Goal: Task Accomplishment & Management: Complete application form

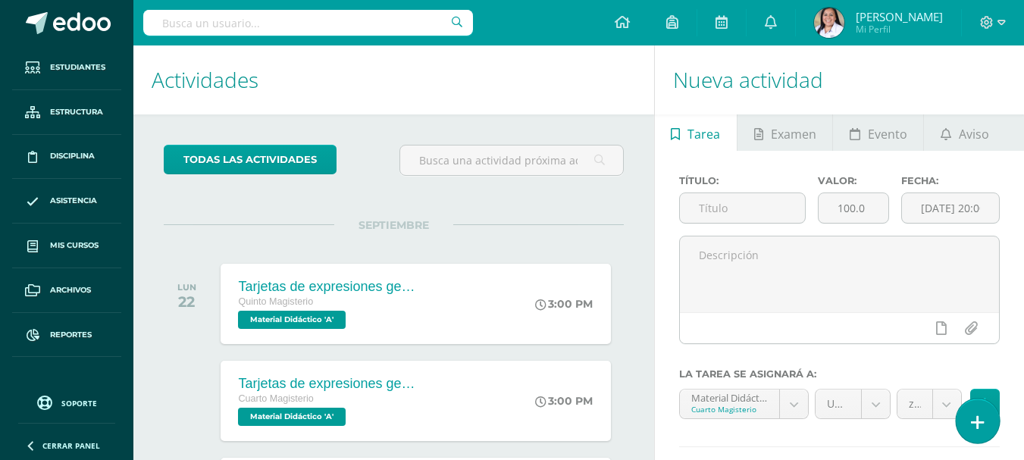
click at [983, 418] on link at bounding box center [977, 421] width 43 height 44
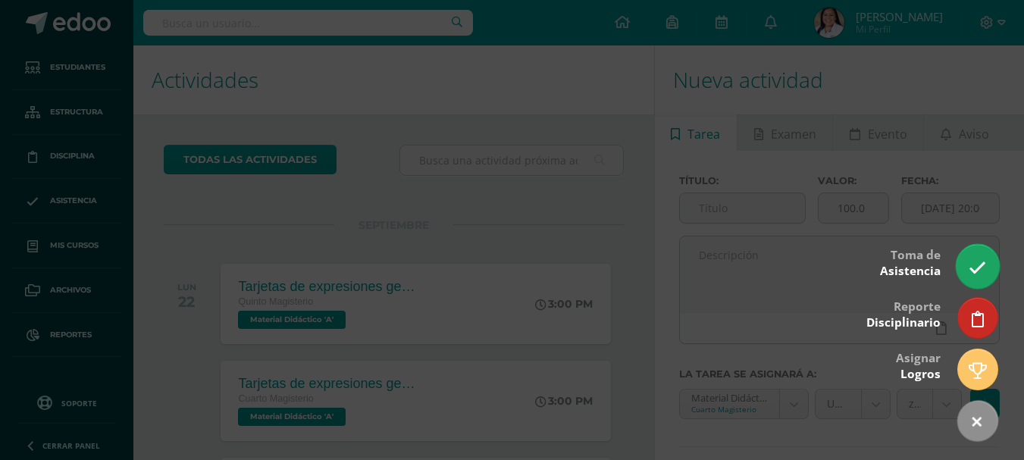
click at [975, 278] on link at bounding box center [977, 266] width 43 height 44
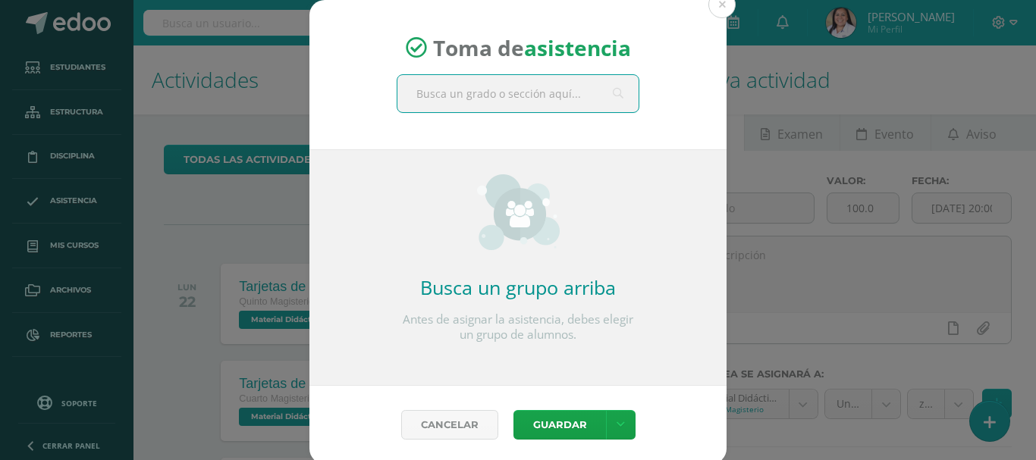
click at [536, 94] on input "text" at bounding box center [517, 93] width 241 height 37
type input "párvulos 1"
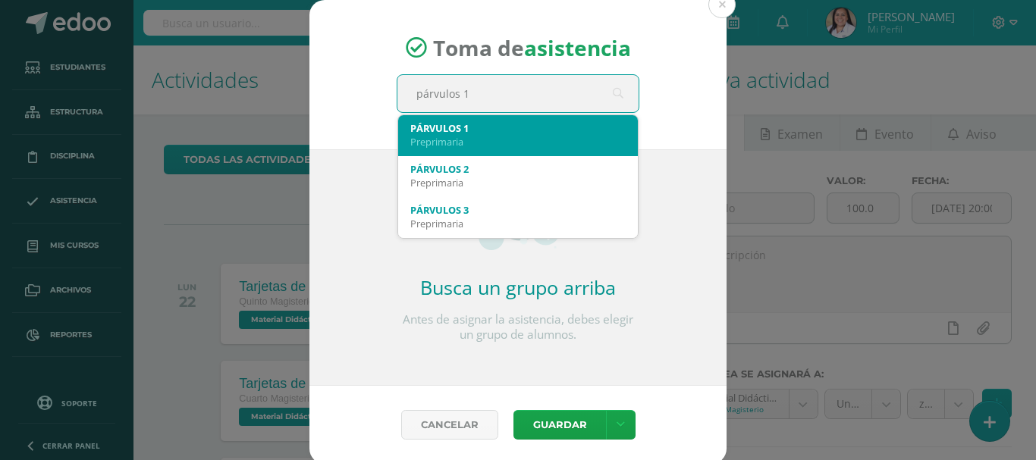
click at [490, 137] on div "Preprimaria" at bounding box center [517, 142] width 215 height 14
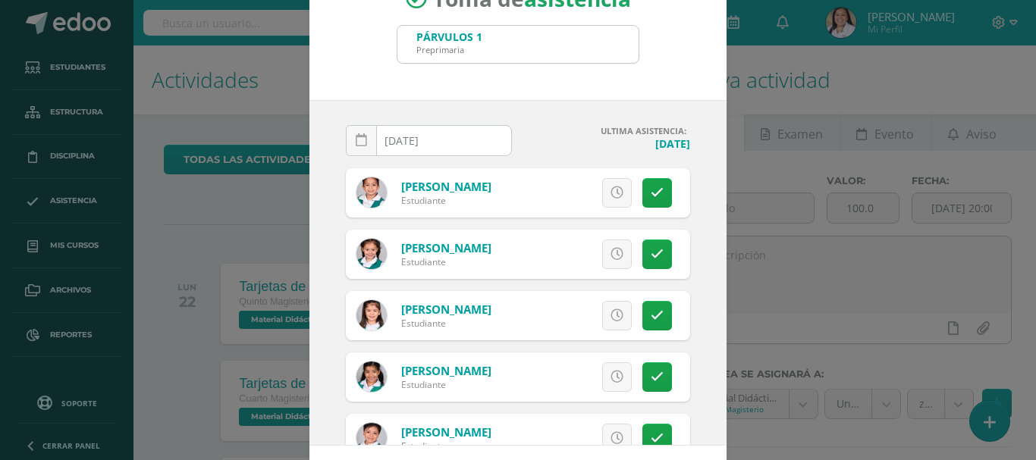
scroll to position [76, 0]
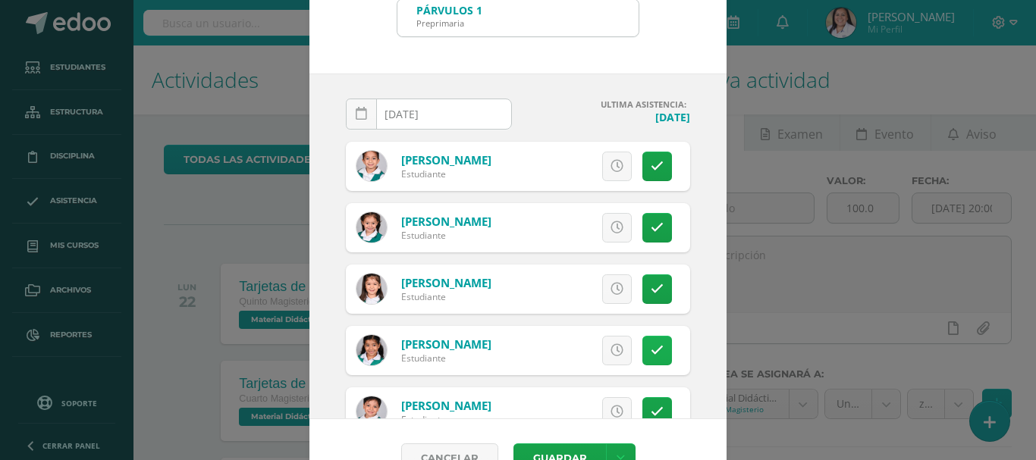
click at [651, 348] on icon at bounding box center [657, 350] width 13 height 13
click at [592, 362] on span "Excusa" at bounding box center [591, 351] width 42 height 28
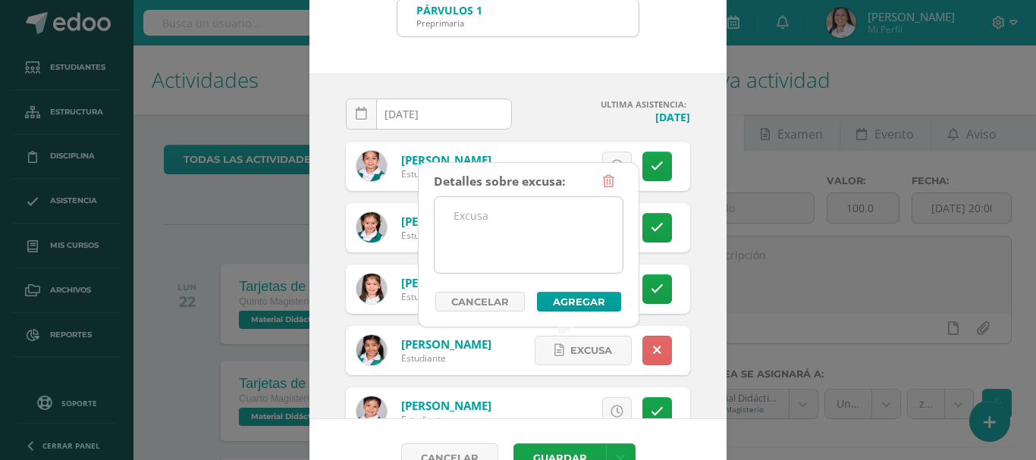
click at [572, 256] on textarea at bounding box center [528, 235] width 188 height 76
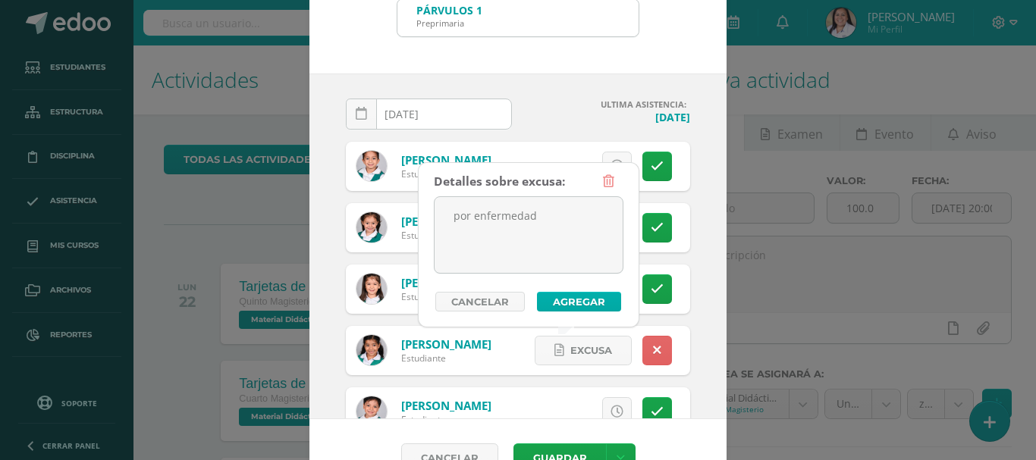
type textarea "por enfermedad"
click at [570, 301] on button "Agregar" at bounding box center [579, 302] width 84 height 20
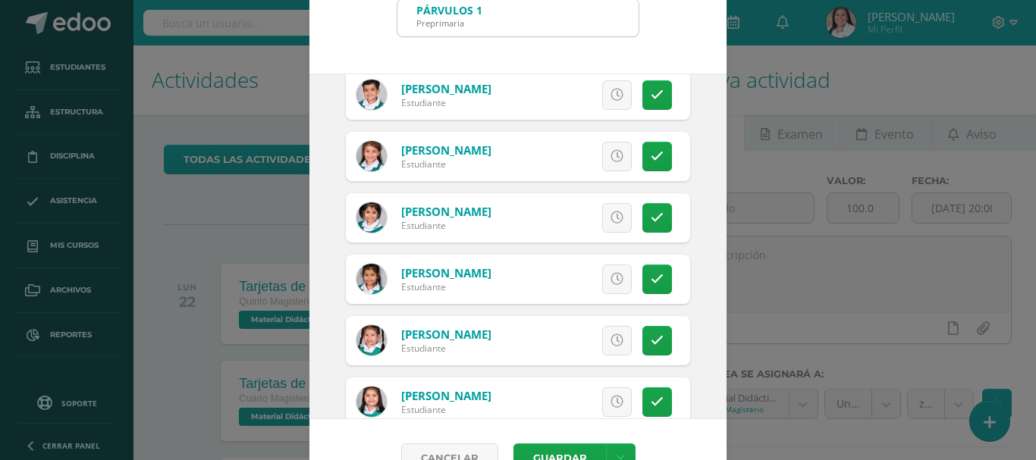
scroll to position [379, 0]
click at [648, 281] on link at bounding box center [657, 279] width 30 height 30
click at [590, 283] on span "Excusa" at bounding box center [591, 279] width 42 height 28
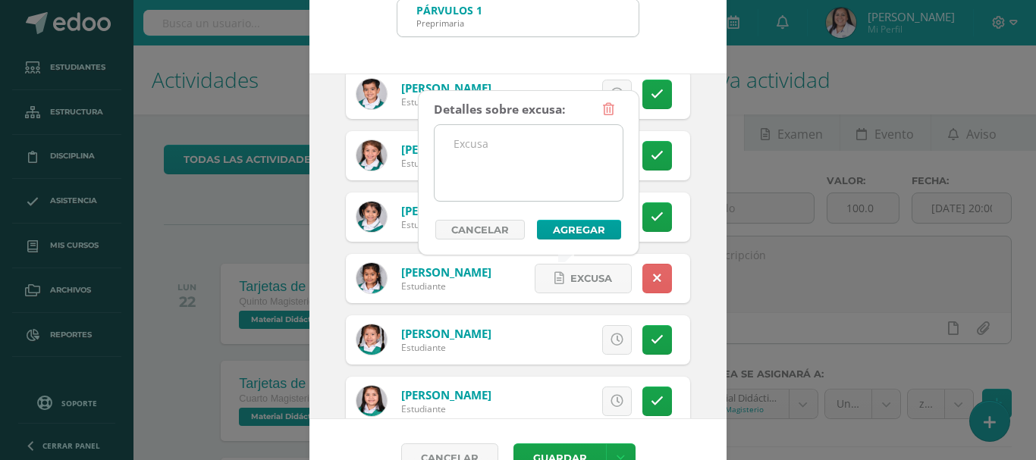
click at [519, 146] on textarea at bounding box center [528, 163] width 188 height 76
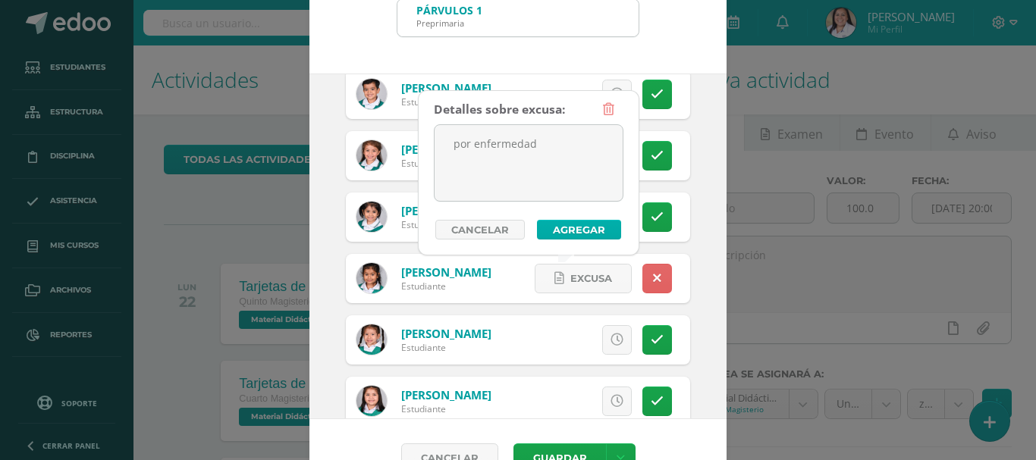
type textarea "por enfermedad"
click at [574, 221] on button "Agregar" at bounding box center [579, 230] width 84 height 20
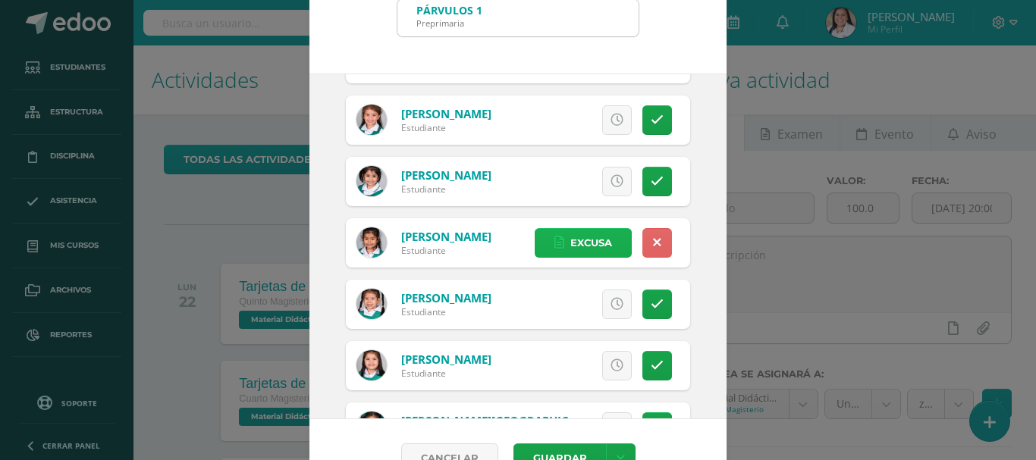
scroll to position [472, 0]
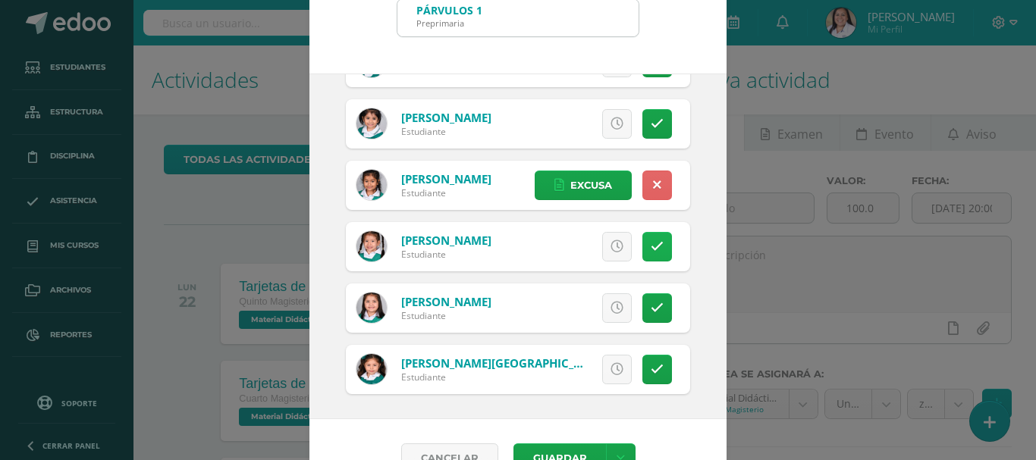
click at [649, 247] on link at bounding box center [657, 247] width 30 height 30
click at [575, 249] on span "Excusa" at bounding box center [591, 247] width 42 height 28
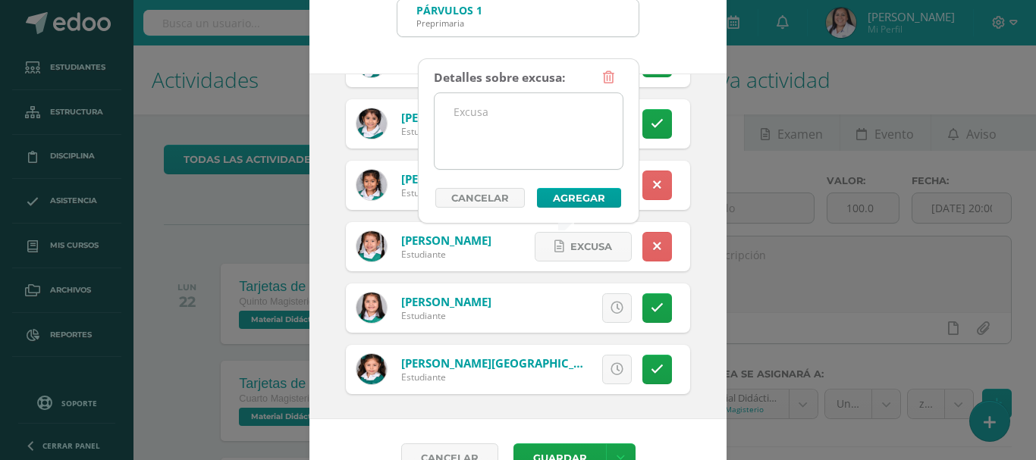
click at [566, 143] on textarea at bounding box center [528, 131] width 188 height 76
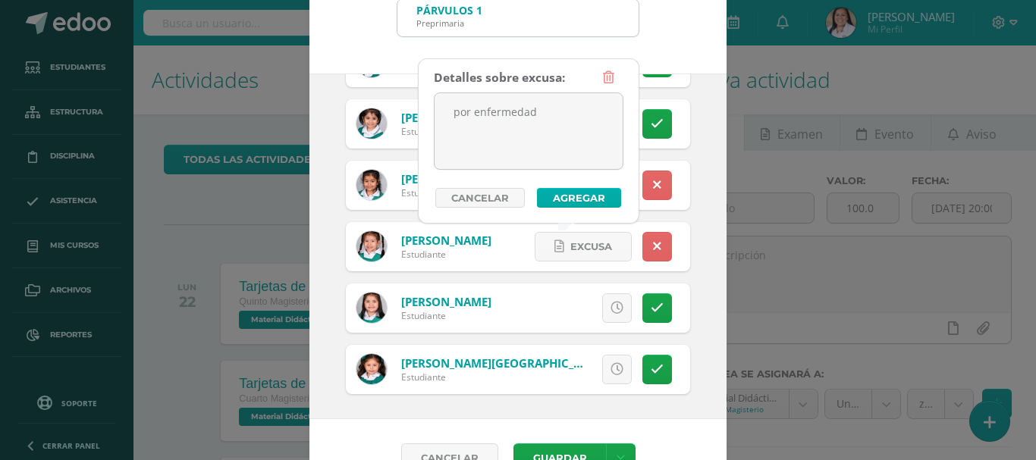
type textarea "por enfermedad"
click at [585, 203] on button "Agregar" at bounding box center [579, 198] width 84 height 20
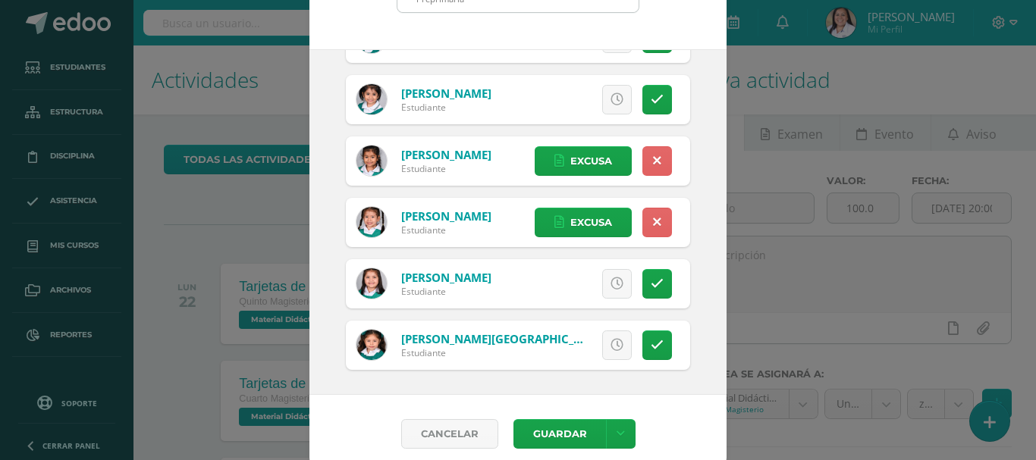
scroll to position [113, 0]
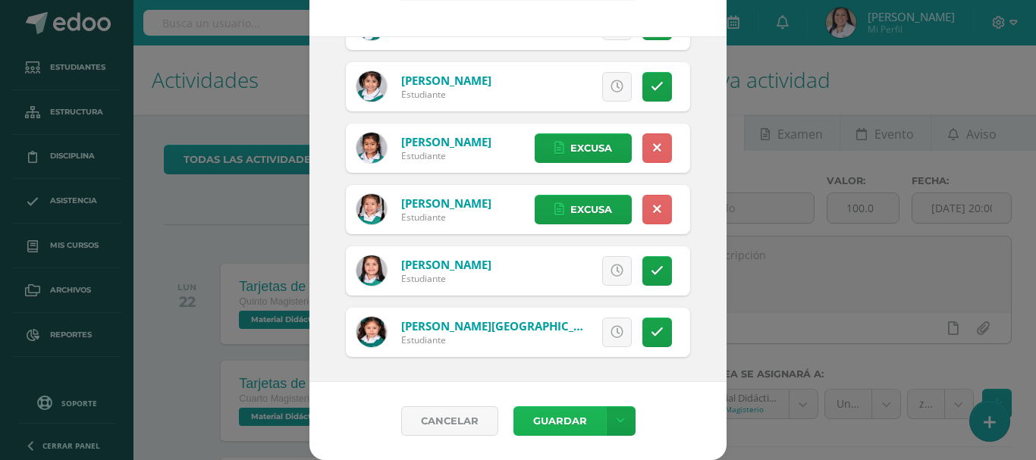
click at [562, 425] on button "Guardar" at bounding box center [559, 421] width 93 height 30
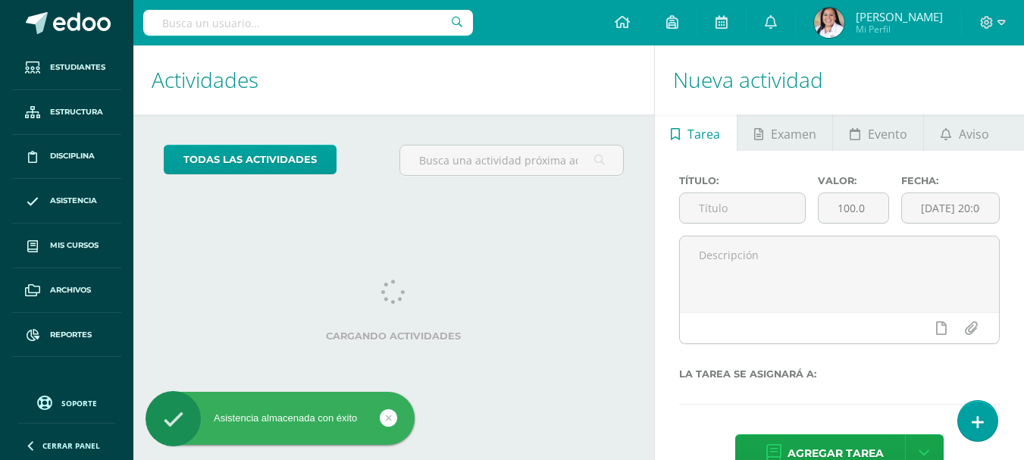
click at [988, 419] on link at bounding box center [977, 421] width 39 height 40
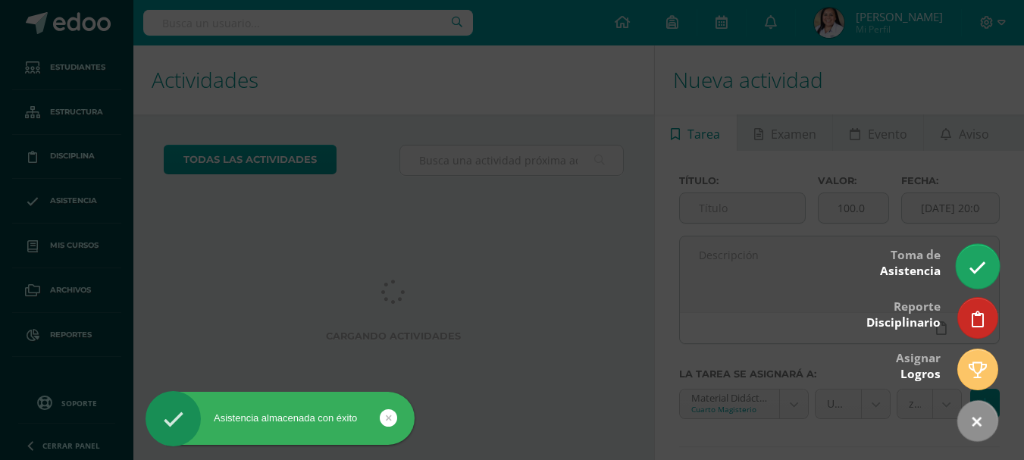
click at [983, 283] on link at bounding box center [977, 266] width 43 height 44
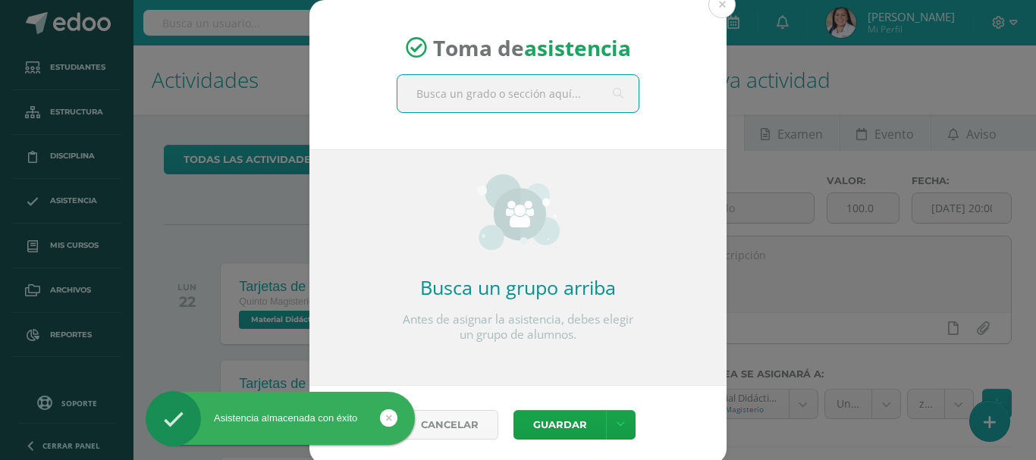
click at [576, 102] on input "text" at bounding box center [517, 93] width 241 height 37
type input "párvulos 2"
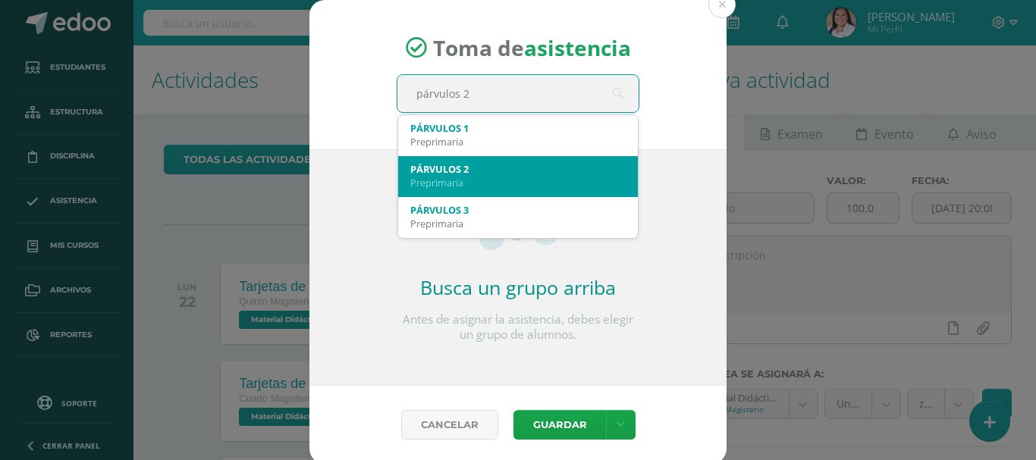
click at [504, 166] on div "PÁRVULOS 2" at bounding box center [517, 169] width 215 height 14
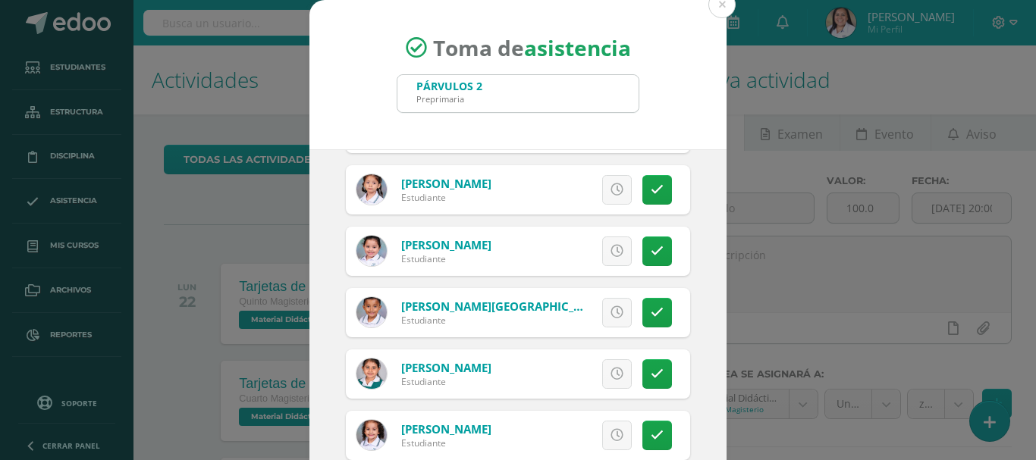
scroll to position [607, 0]
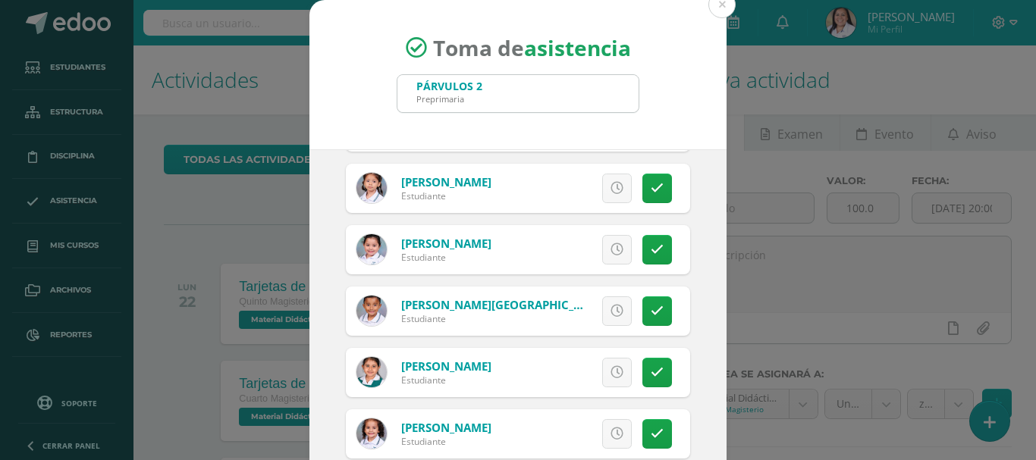
drag, startPoint x: 642, startPoint y: 314, endPoint x: 610, endPoint y: 311, distance: 32.7
click at [651, 314] on icon at bounding box center [657, 311] width 13 height 13
click at [572, 303] on span "Excusa" at bounding box center [591, 311] width 42 height 28
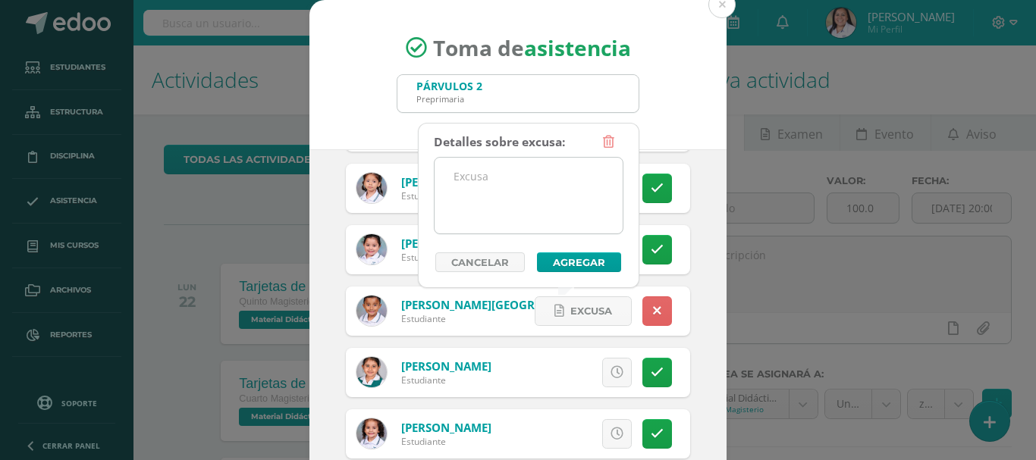
click at [516, 186] on textarea at bounding box center [528, 196] width 188 height 76
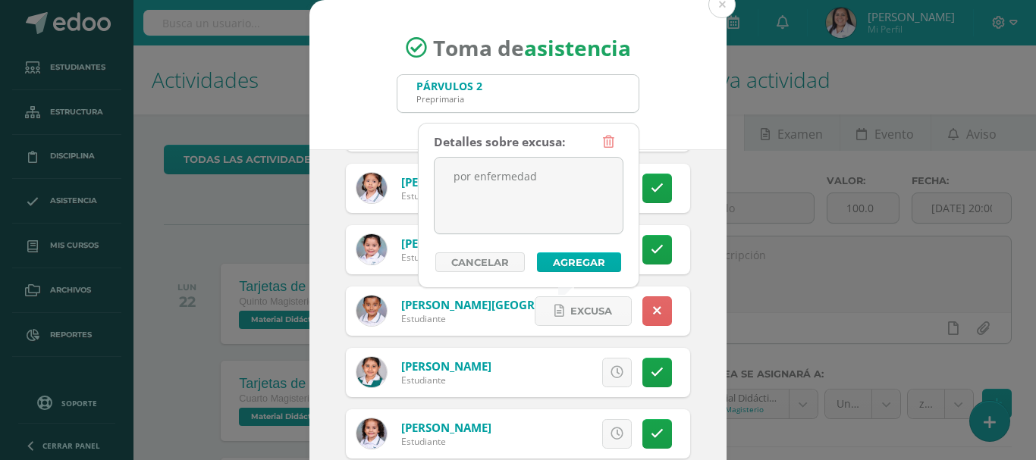
type textarea "por enfermedad"
click at [588, 265] on button "Agregar" at bounding box center [579, 262] width 84 height 20
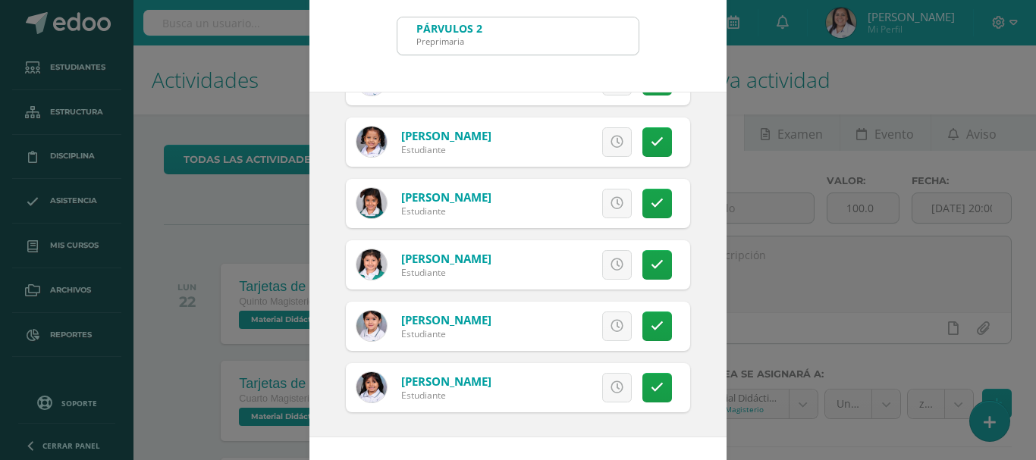
scroll to position [113, 0]
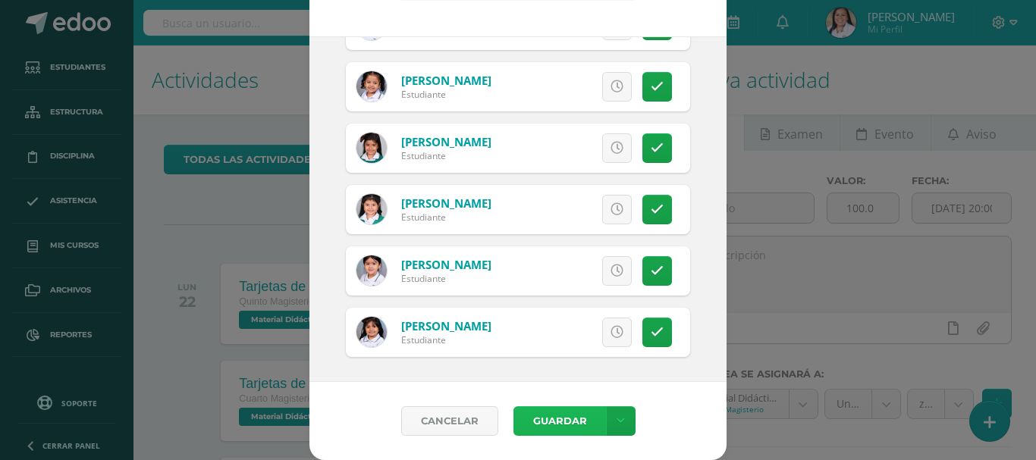
click at [547, 421] on button "Guardar" at bounding box center [559, 421] width 93 height 30
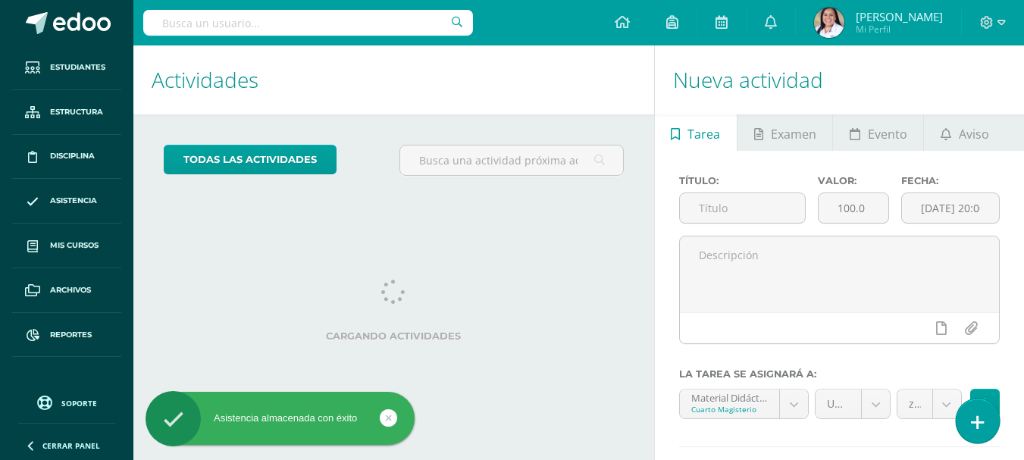
click at [977, 431] on icon at bounding box center [978, 422] width 14 height 17
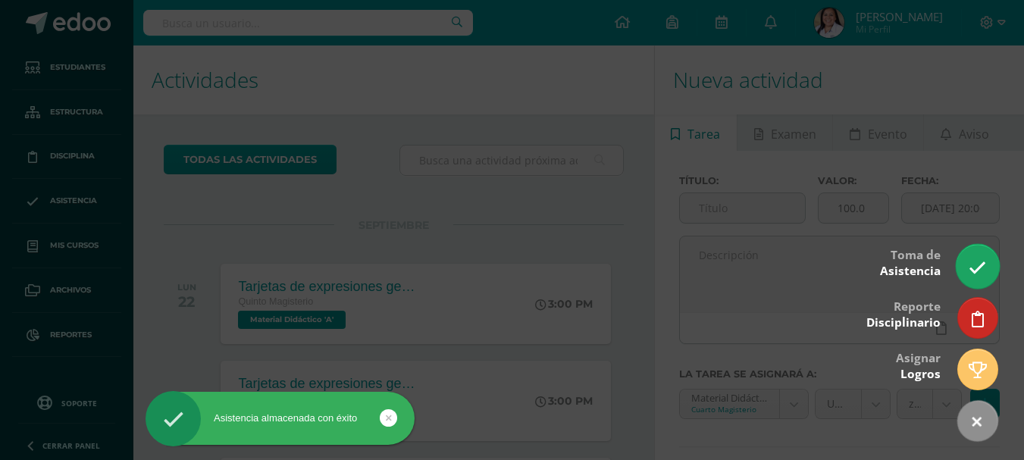
click at [980, 262] on icon at bounding box center [977, 267] width 17 height 17
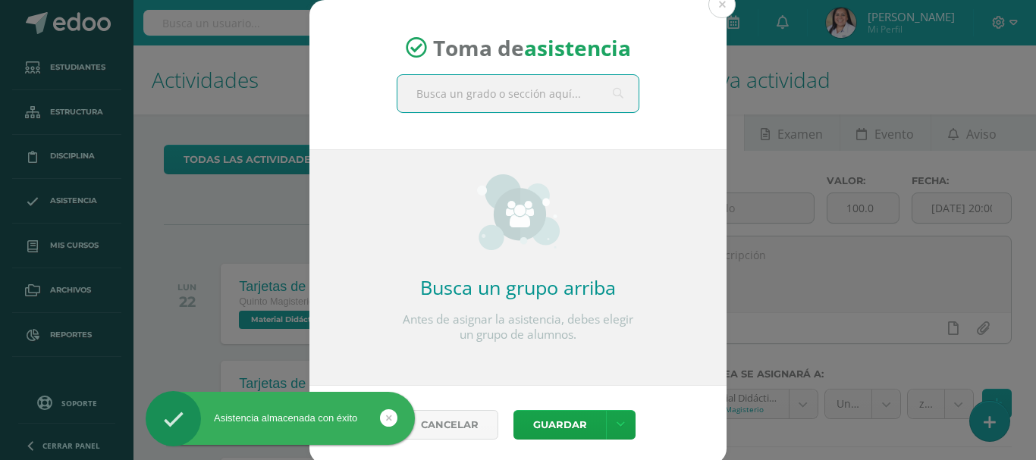
click at [532, 96] on input "text" at bounding box center [517, 93] width 241 height 37
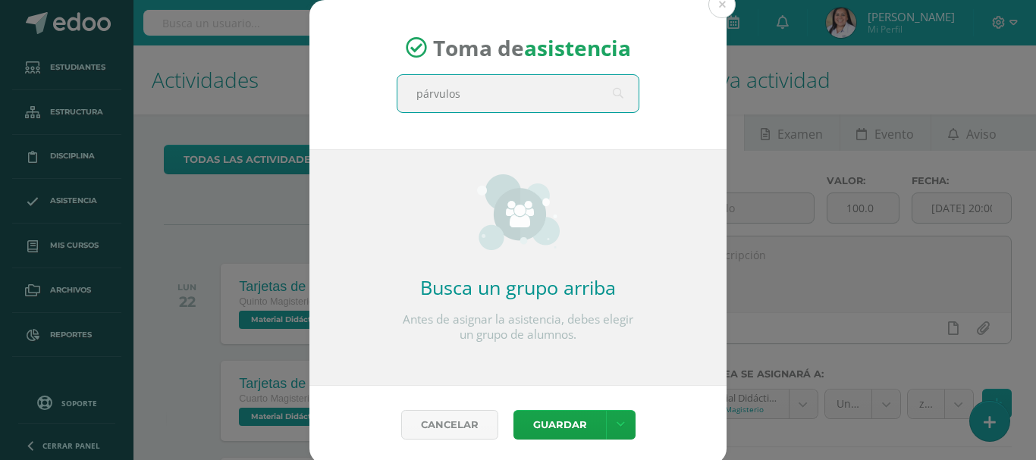
type input "párvulos 3"
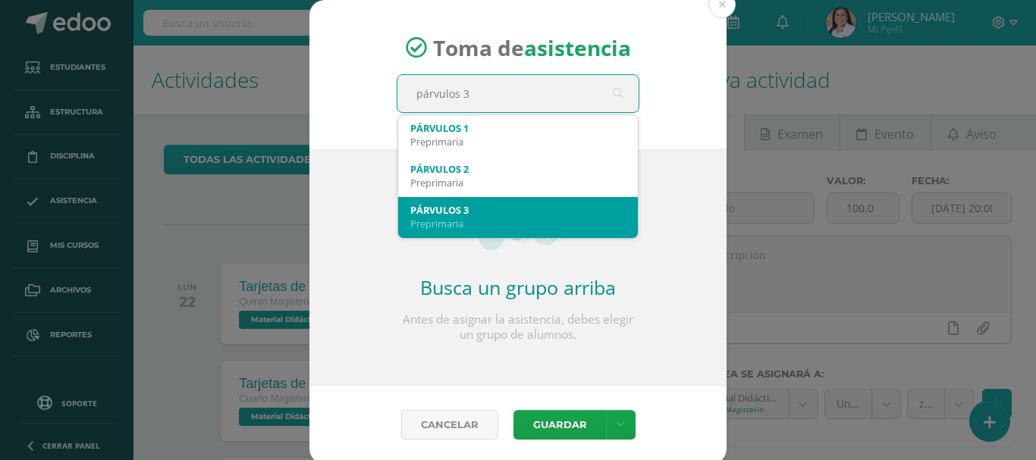
click at [463, 216] on div "PÁRVULOS 3" at bounding box center [517, 210] width 215 height 14
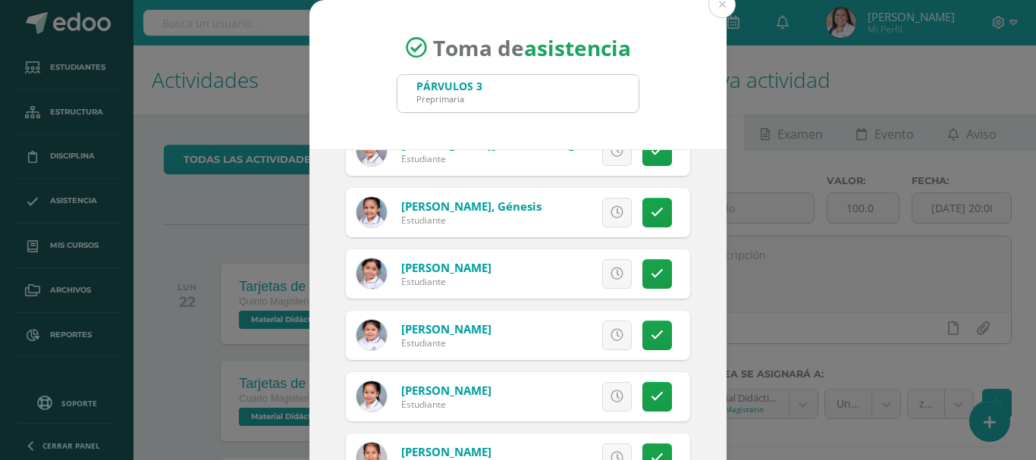
scroll to position [834, 0]
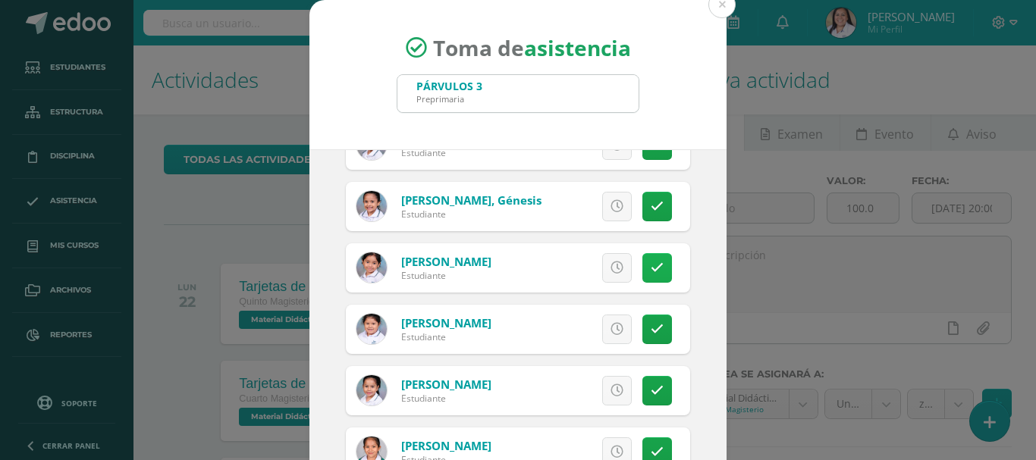
drag, startPoint x: 655, startPoint y: 270, endPoint x: 631, endPoint y: 272, distance: 24.4
click at [654, 270] on div "Excusa Detalles sobre excusa: Añadir excusa a todas las inasistencias del día C…" at bounding box center [581, 267] width 218 height 49
click at [642, 272] on link at bounding box center [657, 268] width 30 height 30
click at [585, 268] on span "Excusa" at bounding box center [591, 268] width 42 height 28
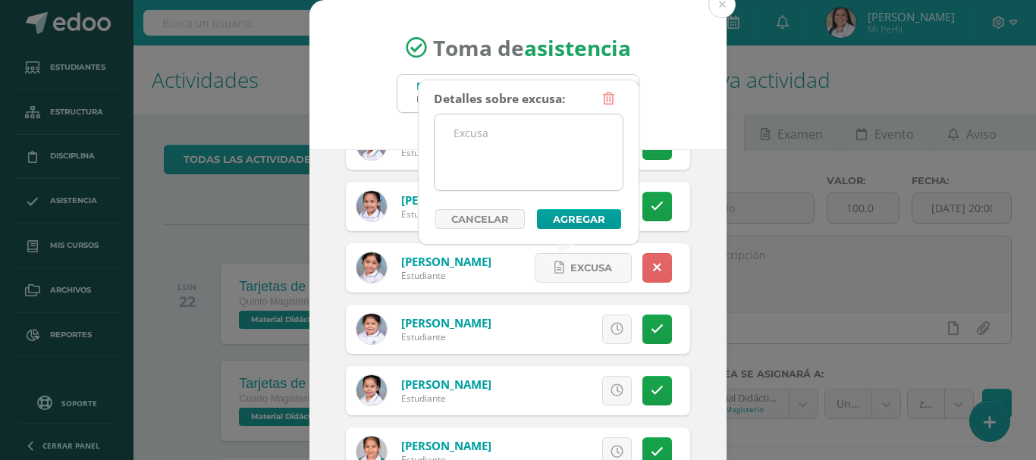
click at [538, 133] on textarea at bounding box center [528, 152] width 188 height 76
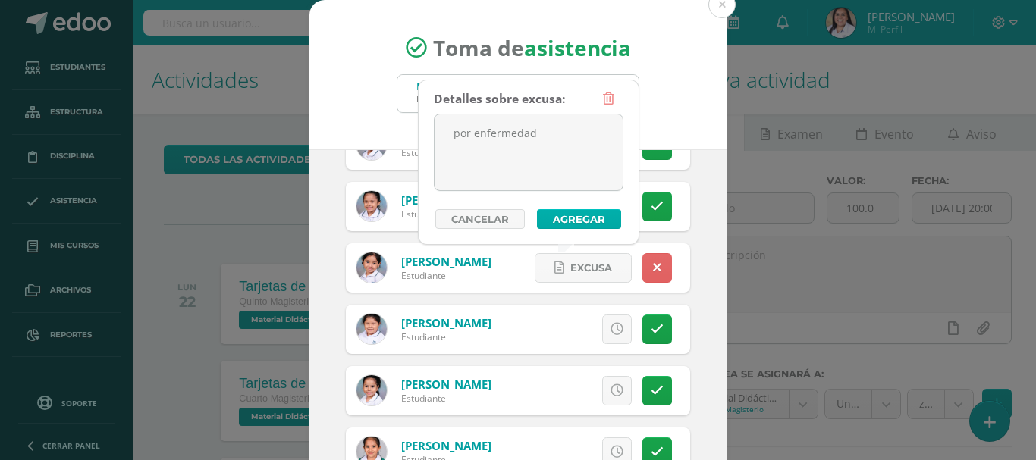
type textarea "por enfermedad"
drag, startPoint x: 569, startPoint y: 223, endPoint x: 560, endPoint y: 223, distance: 9.1
click at [569, 223] on button "Agregar" at bounding box center [579, 219] width 84 height 20
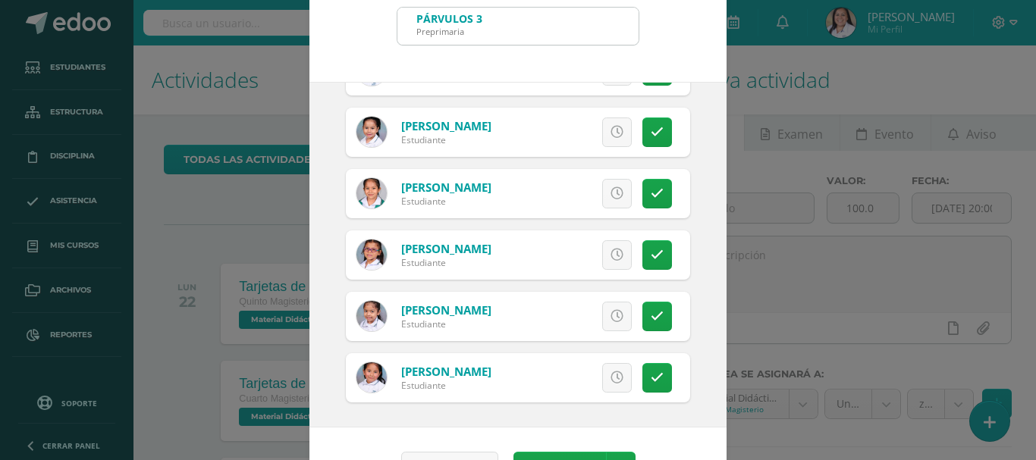
scroll to position [113, 0]
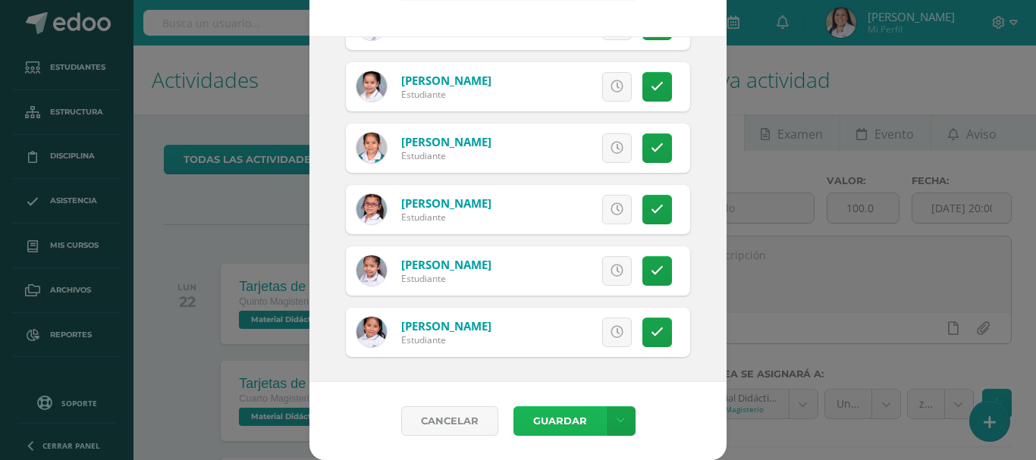
click at [560, 425] on button "Guardar" at bounding box center [559, 421] width 93 height 30
